Goal: Information Seeking & Learning: Learn about a topic

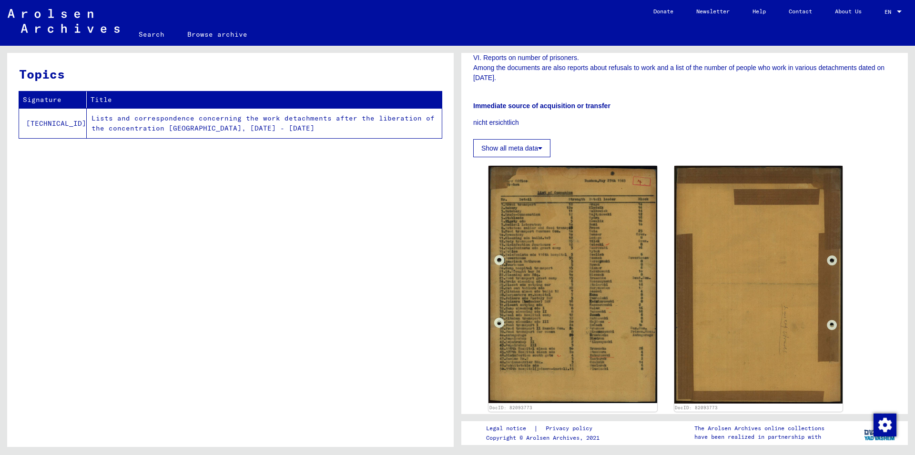
scroll to position [566, 0]
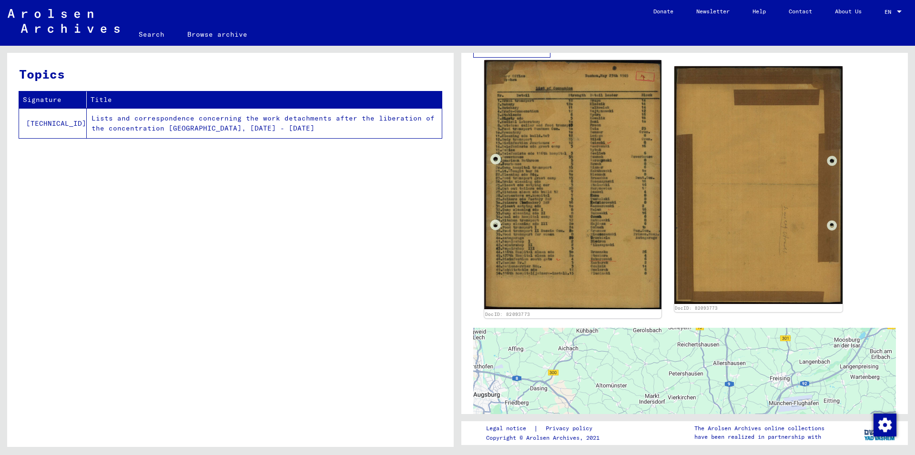
click at [579, 200] on img at bounding box center [572, 184] width 177 height 249
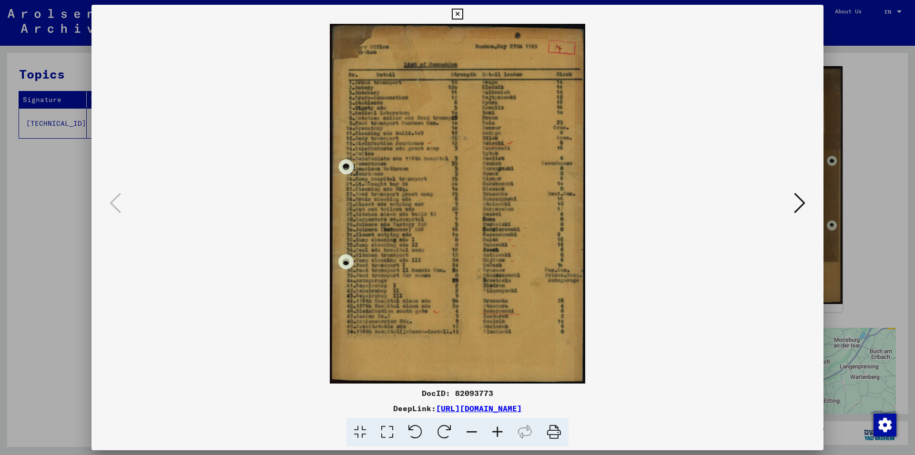
click at [494, 430] on icon at bounding box center [498, 432] width 26 height 29
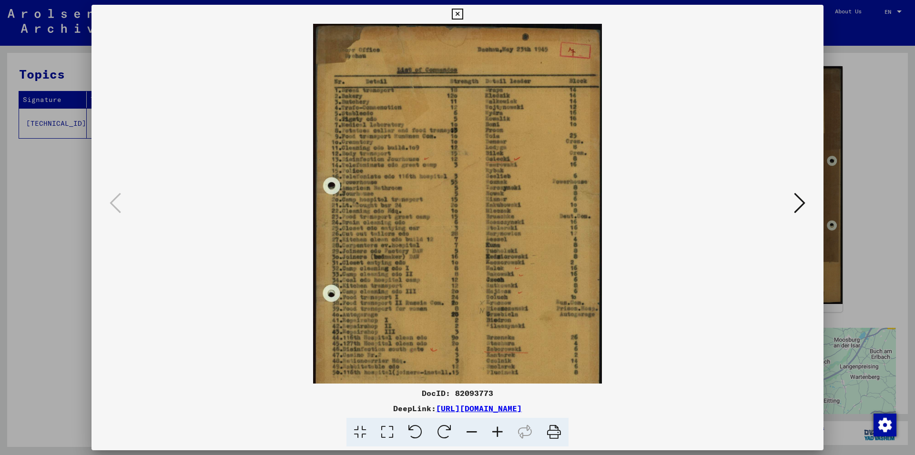
click at [494, 430] on icon at bounding box center [498, 432] width 26 height 29
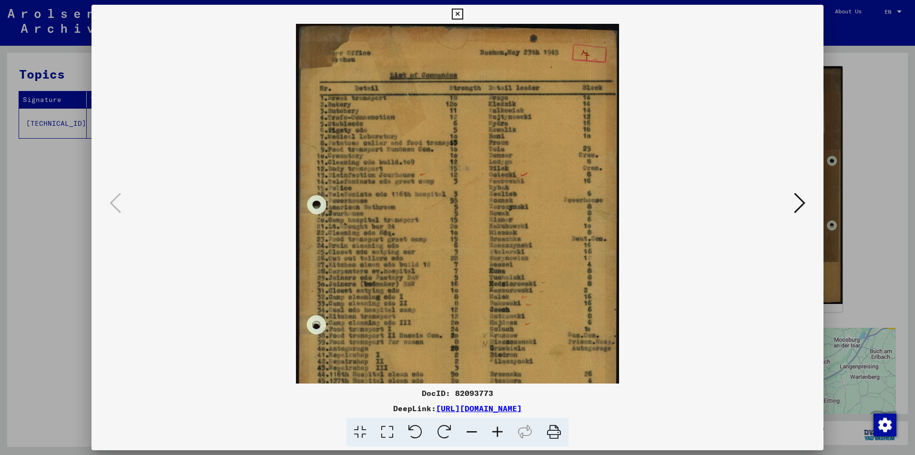
click at [494, 430] on icon at bounding box center [498, 432] width 26 height 29
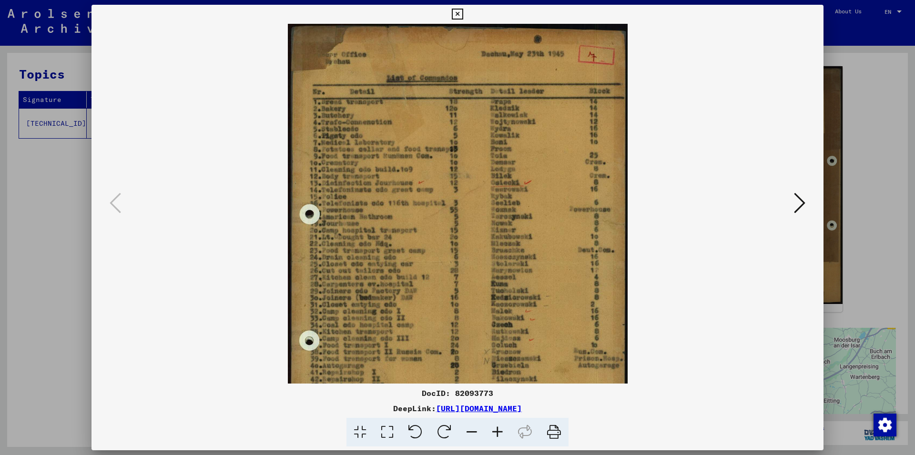
click at [494, 430] on icon at bounding box center [498, 432] width 26 height 29
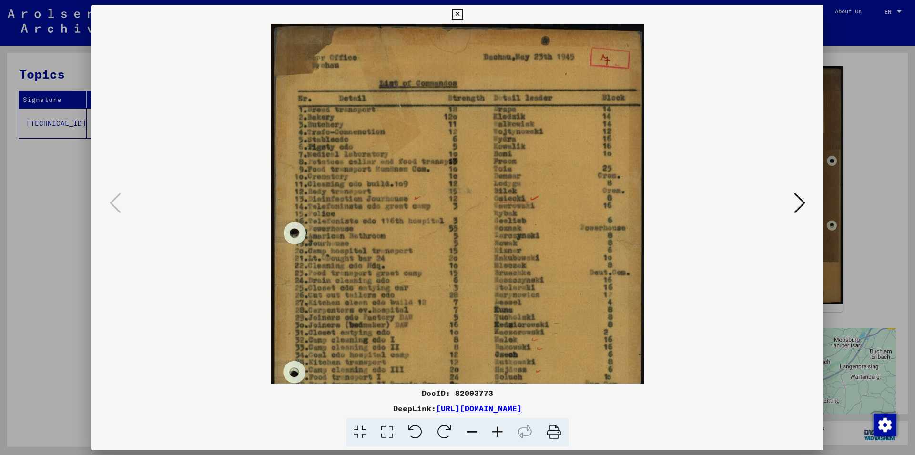
click at [494, 430] on icon at bounding box center [498, 432] width 26 height 29
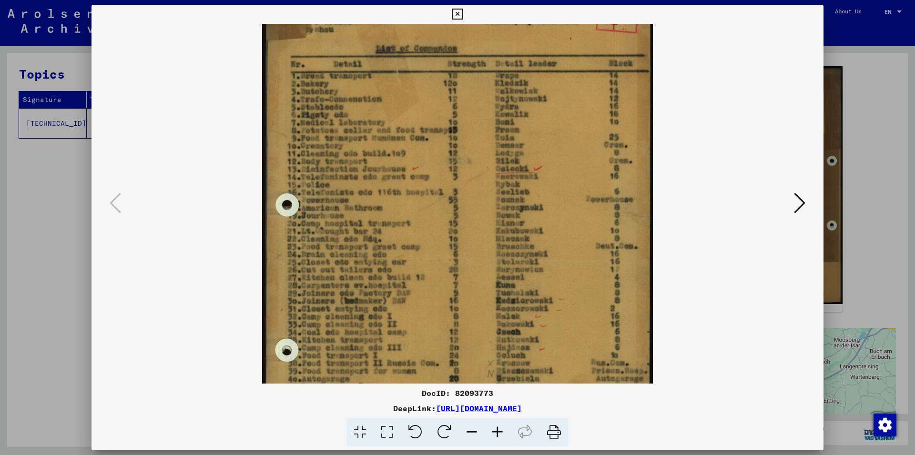
scroll to position [45, 0]
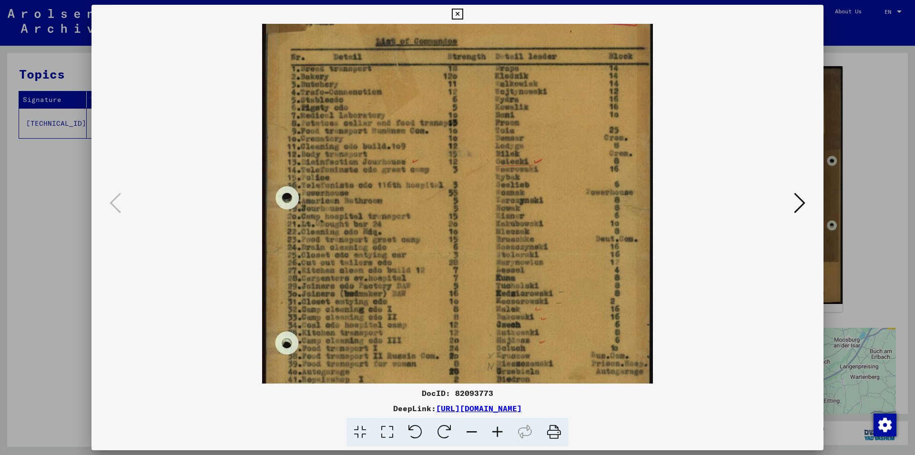
drag, startPoint x: 444, startPoint y: 320, endPoint x: 438, endPoint y: 275, distance: 45.3
click at [438, 275] on img at bounding box center [457, 254] width 390 height 550
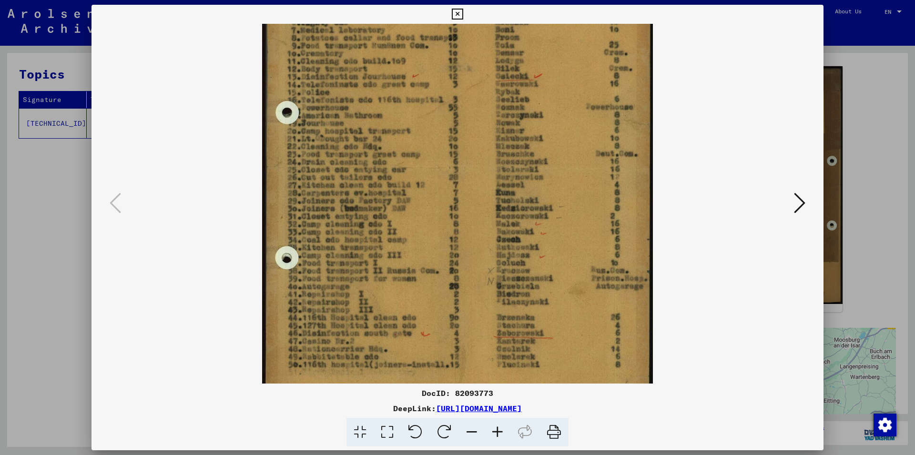
scroll to position [132, 0]
drag, startPoint x: 388, startPoint y: 290, endPoint x: 394, endPoint y: 202, distance: 87.3
click at [394, 202] on img at bounding box center [457, 167] width 390 height 550
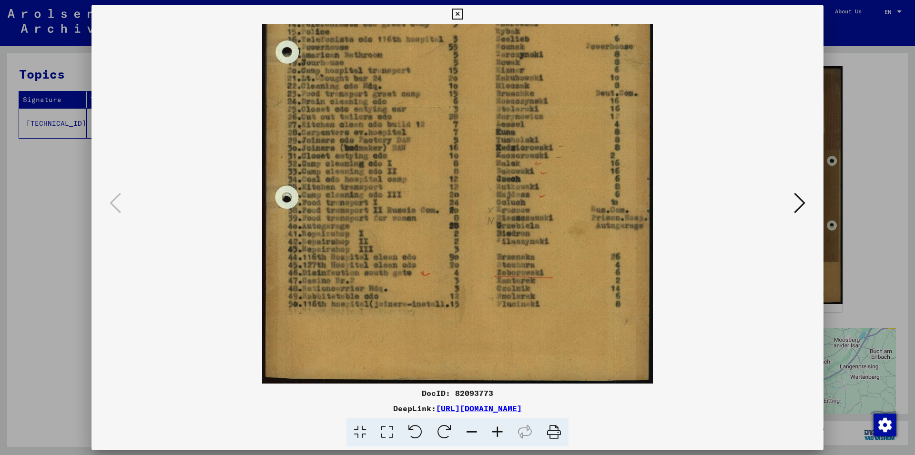
drag, startPoint x: 373, startPoint y: 135, endPoint x: 369, endPoint y: 101, distance: 34.2
click at [369, 101] on img at bounding box center [457, 108] width 390 height 550
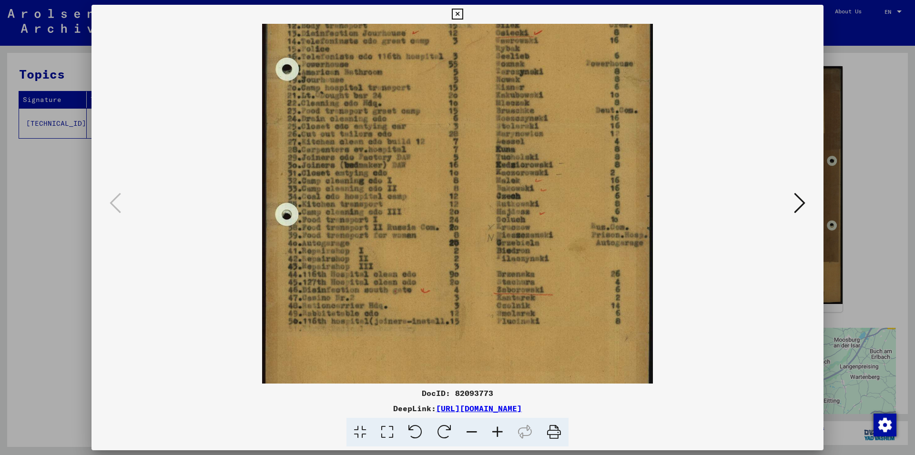
scroll to position [170, 0]
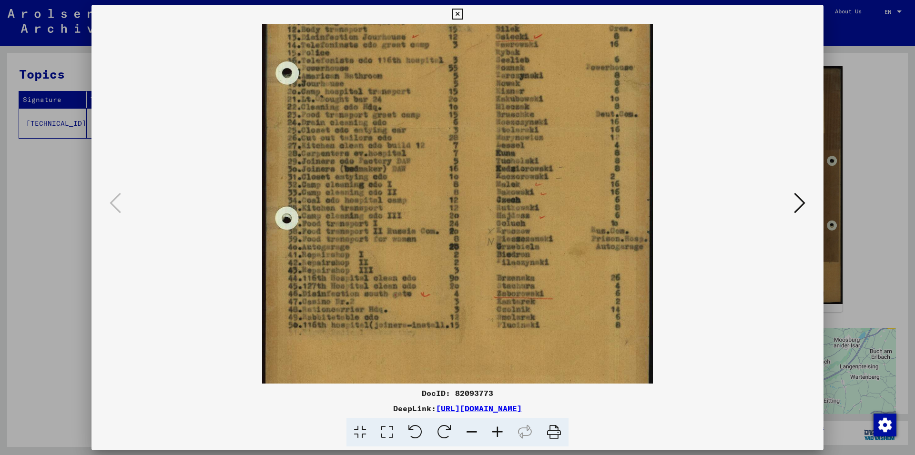
drag, startPoint x: 372, startPoint y: 273, endPoint x: 354, endPoint y: 294, distance: 28.1
click at [356, 293] on img at bounding box center [457, 129] width 390 height 550
